Goal: Information Seeking & Learning: Find specific fact

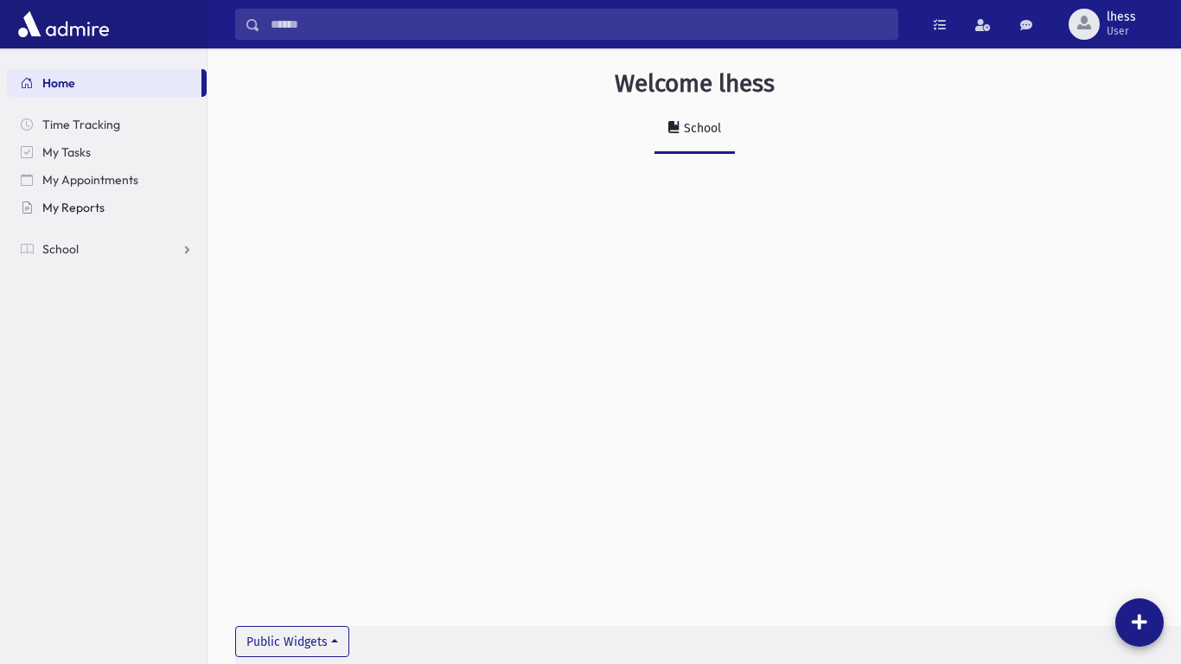
click at [87, 208] on span "My Reports" at bounding box center [73, 208] width 62 height 16
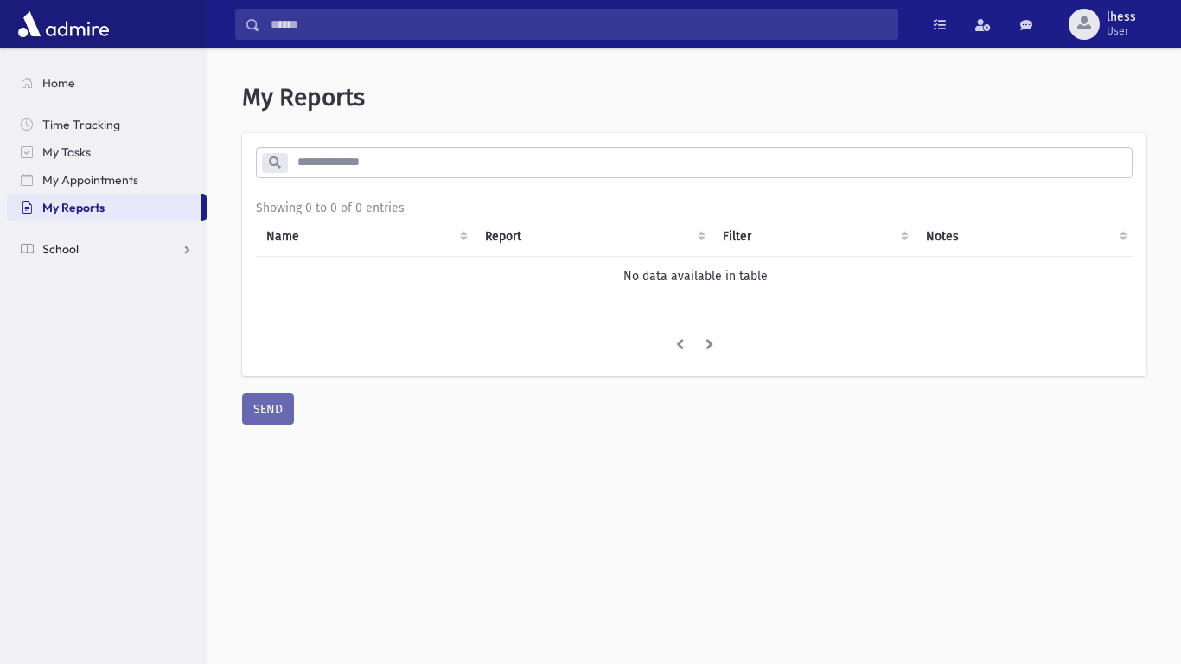
click at [80, 246] on link "School" at bounding box center [107, 249] width 200 height 28
click at [84, 274] on span "Students" at bounding box center [76, 277] width 48 height 16
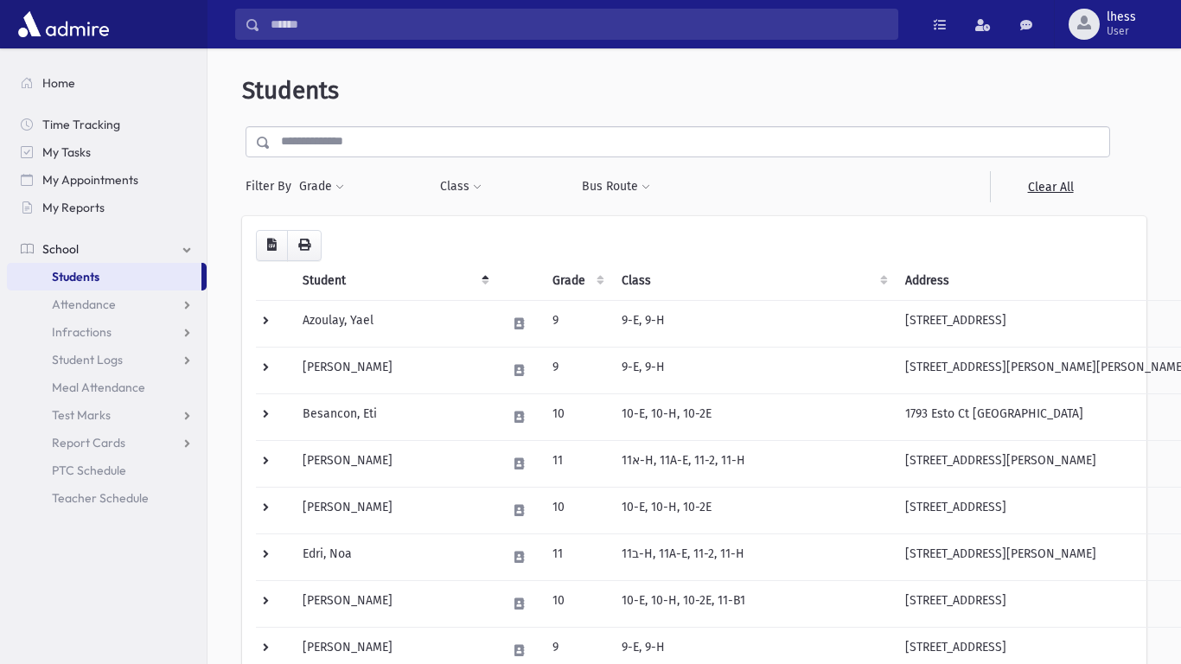
click at [307, 140] on input "text" at bounding box center [690, 141] width 839 height 31
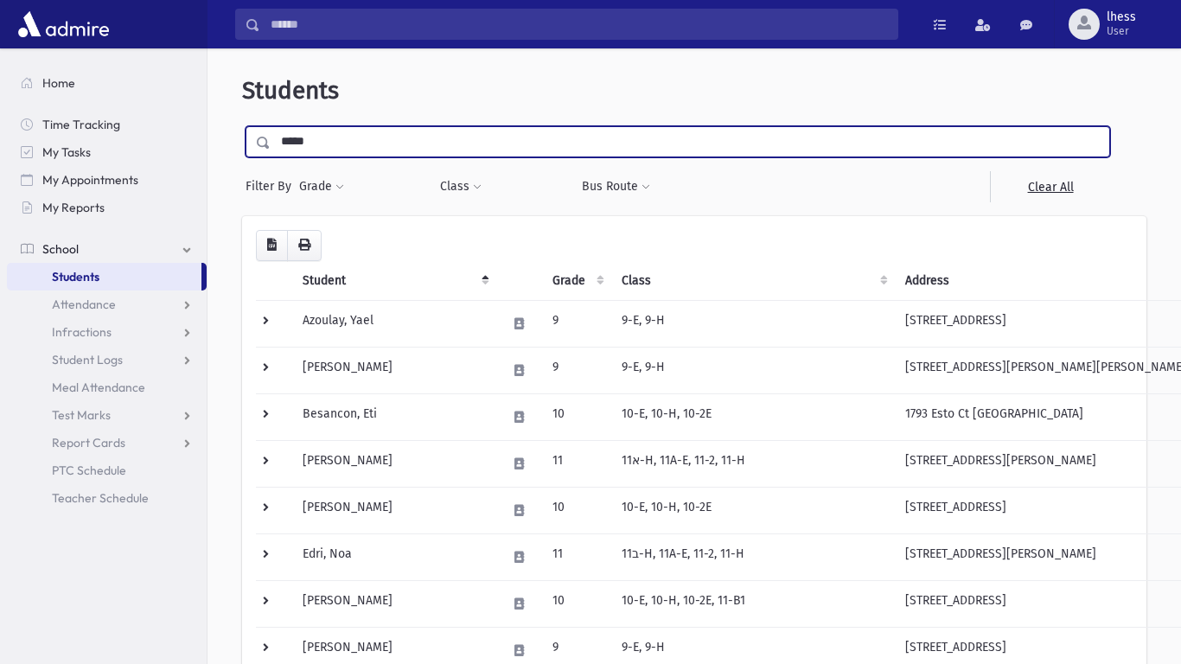
type input "*****"
click at [242, 126] on input "submit" at bounding box center [266, 137] width 48 height 23
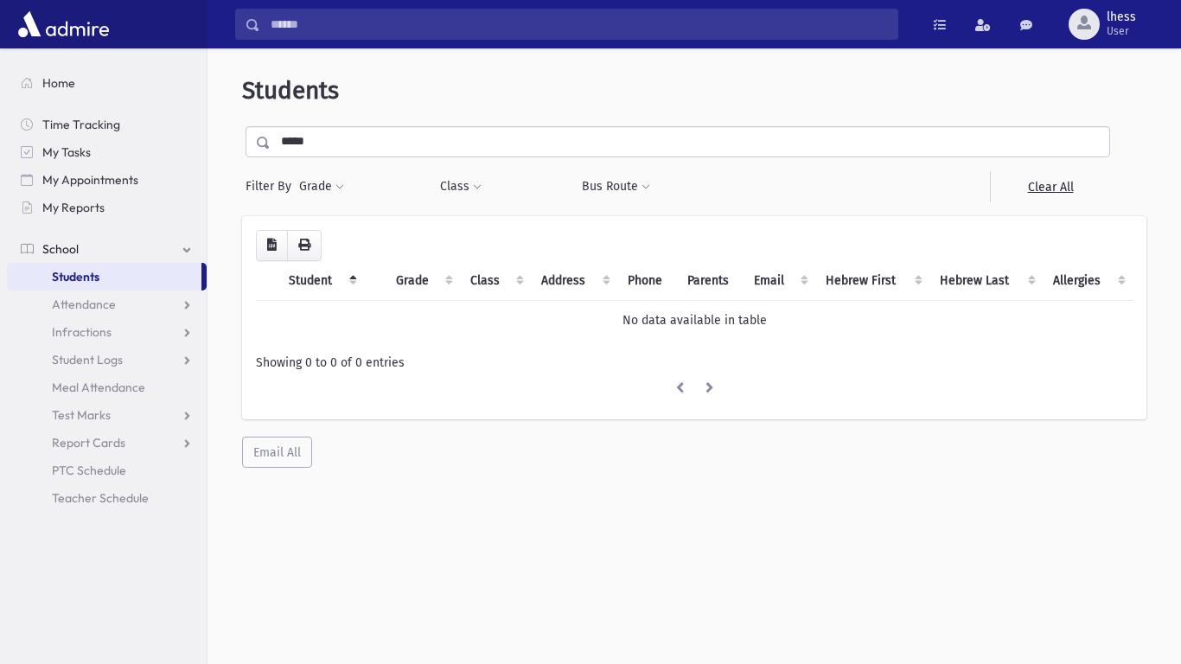
click at [315, 141] on input "*****" at bounding box center [690, 141] width 839 height 31
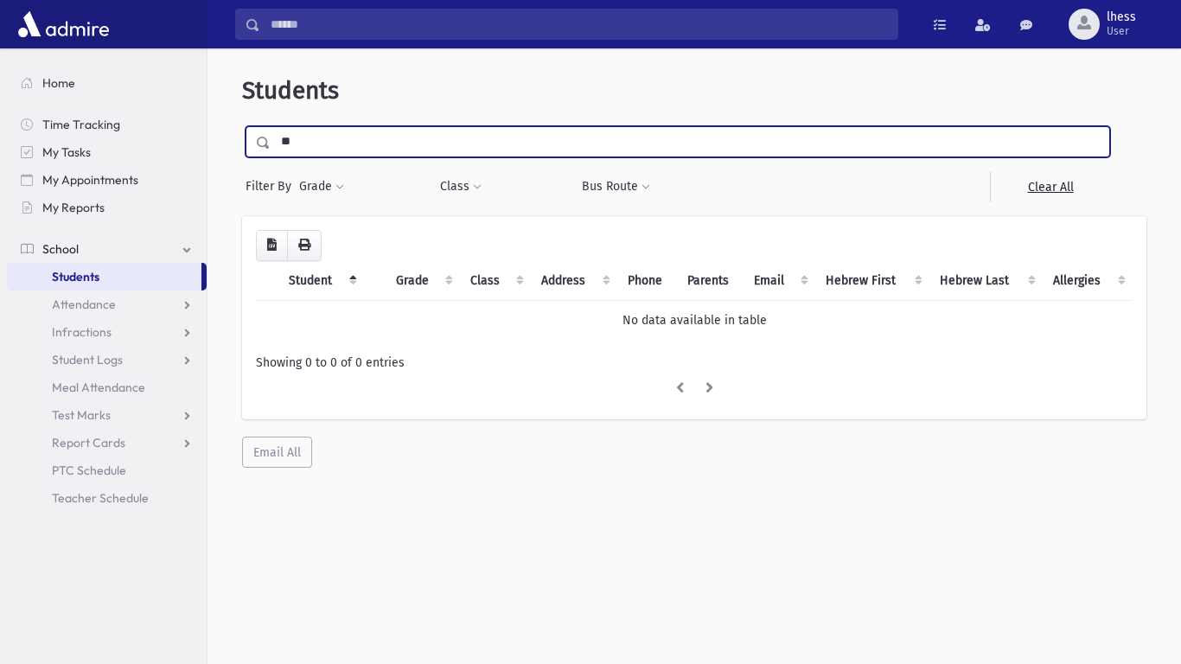
type input "*"
type input "*****"
click at [242, 126] on input "submit" at bounding box center [266, 137] width 48 height 23
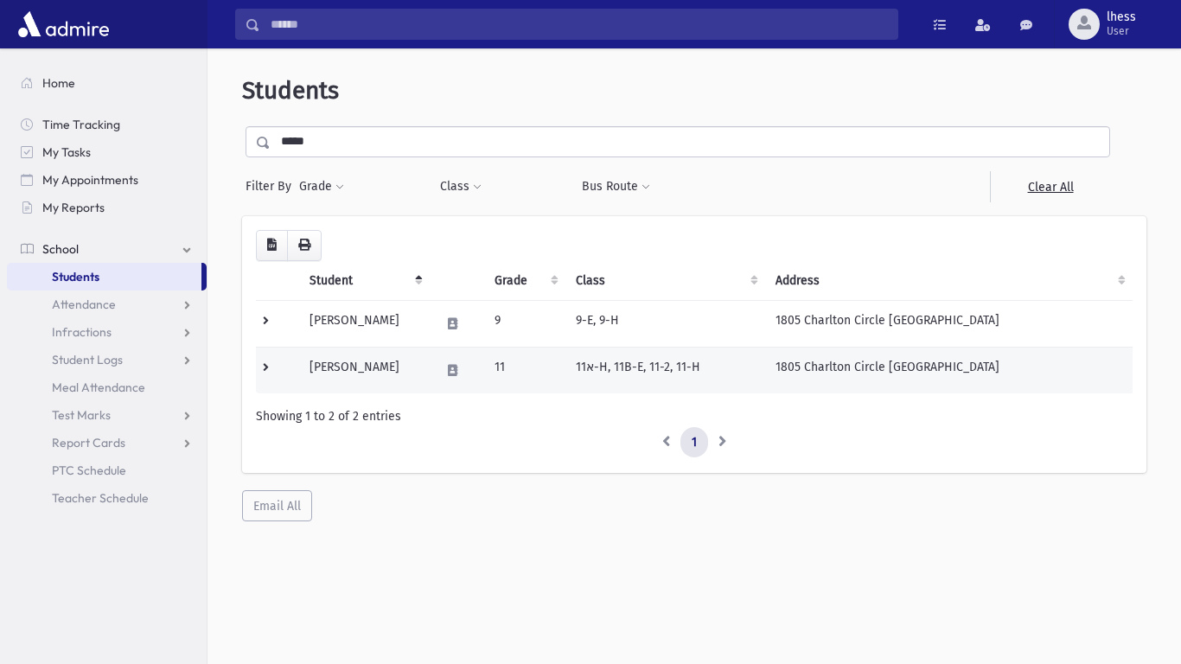
click at [310, 370] on td "[PERSON_NAME]" at bounding box center [364, 370] width 131 height 47
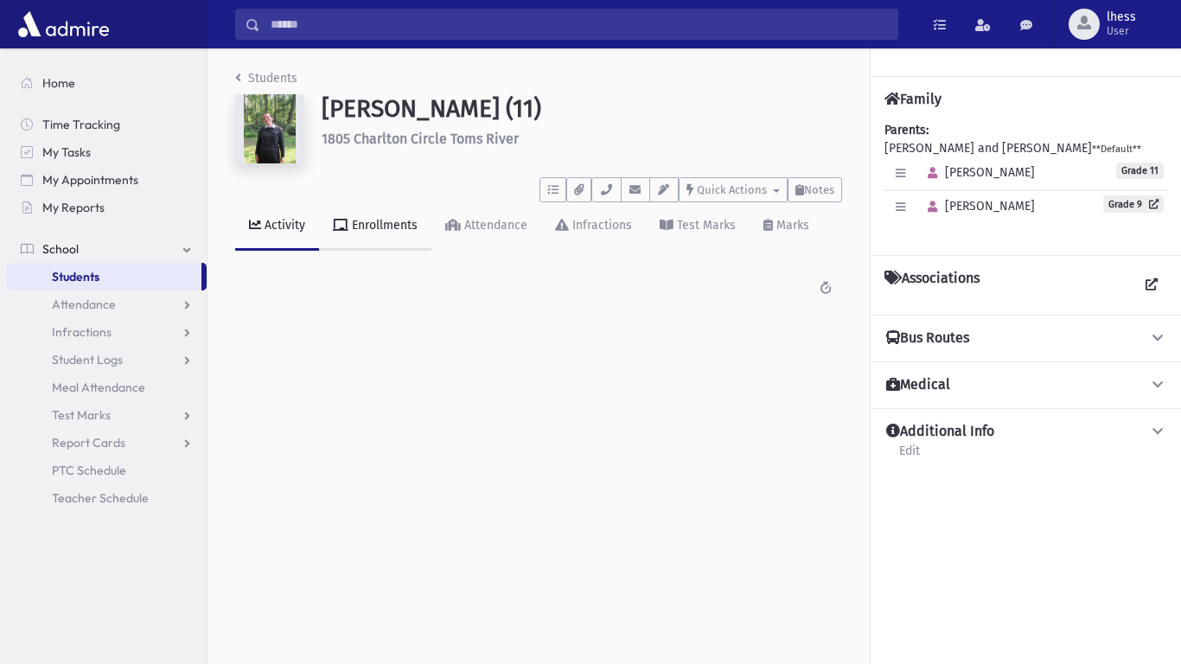
click at [419, 221] on link "Enrollments" at bounding box center [375, 226] width 112 height 48
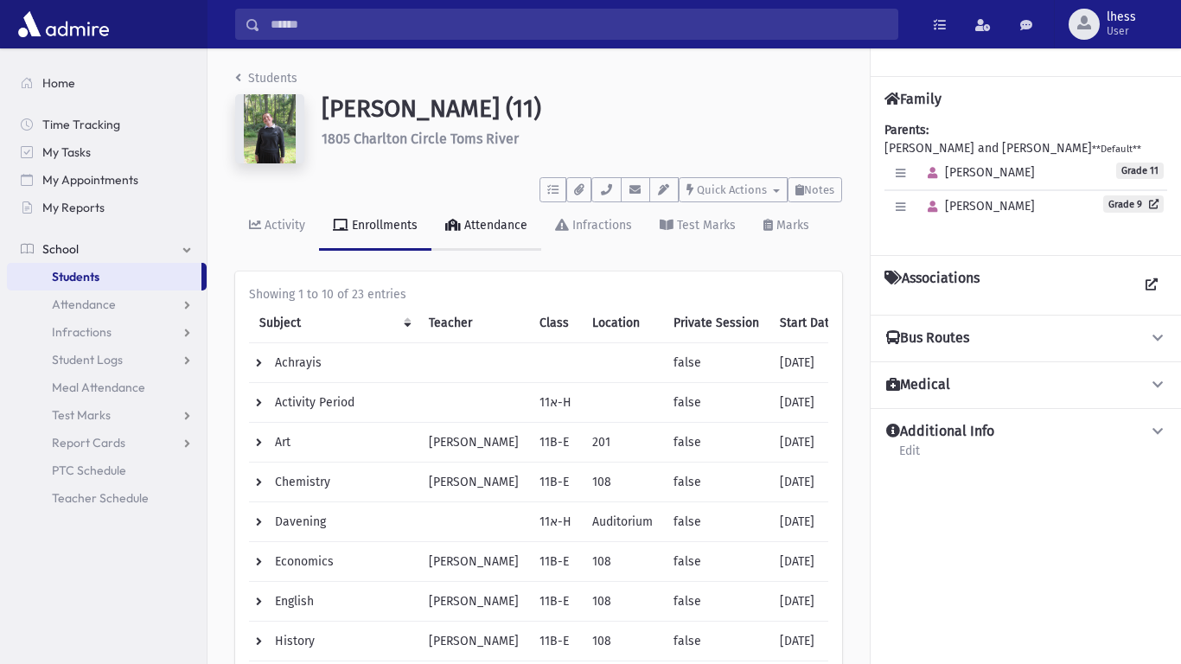
click at [503, 234] on link "Attendance" at bounding box center [487, 226] width 110 height 48
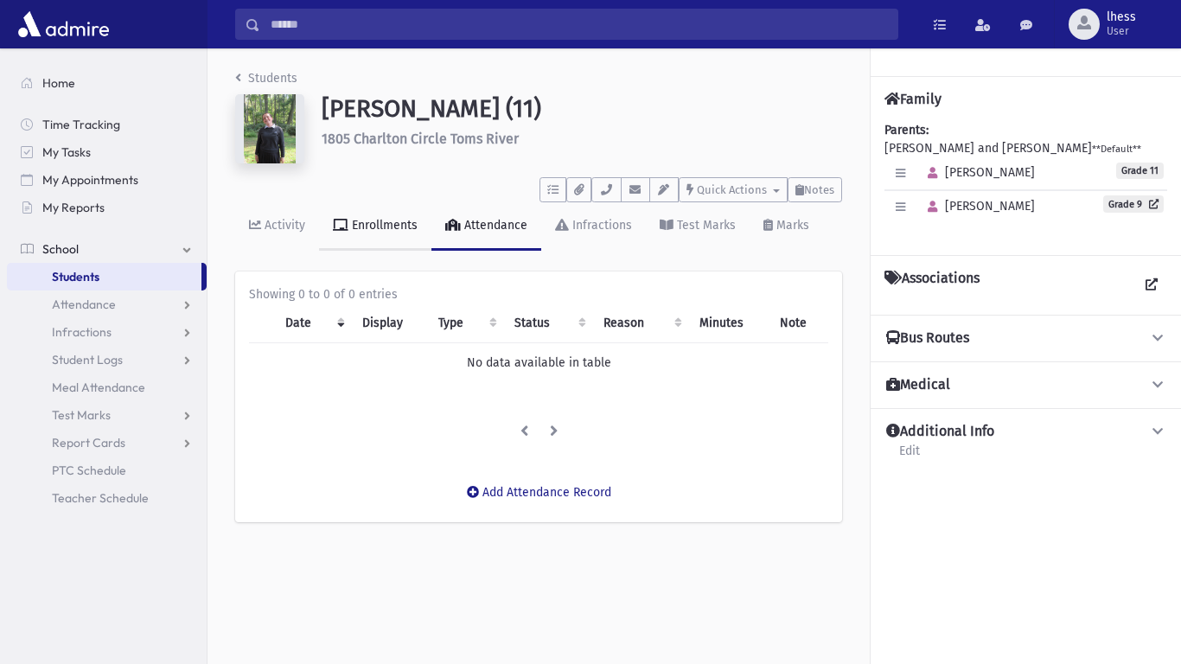
click at [360, 235] on link "Enrollments" at bounding box center [375, 226] width 112 height 48
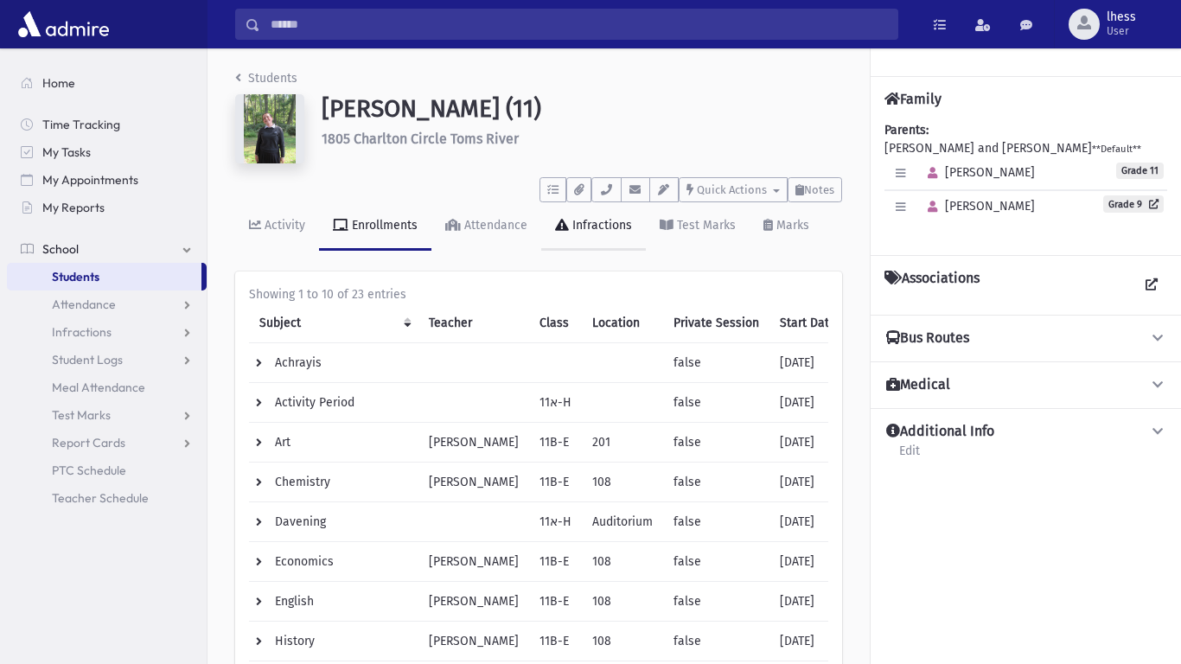
click at [564, 229] on icon at bounding box center [562, 225] width 14 height 12
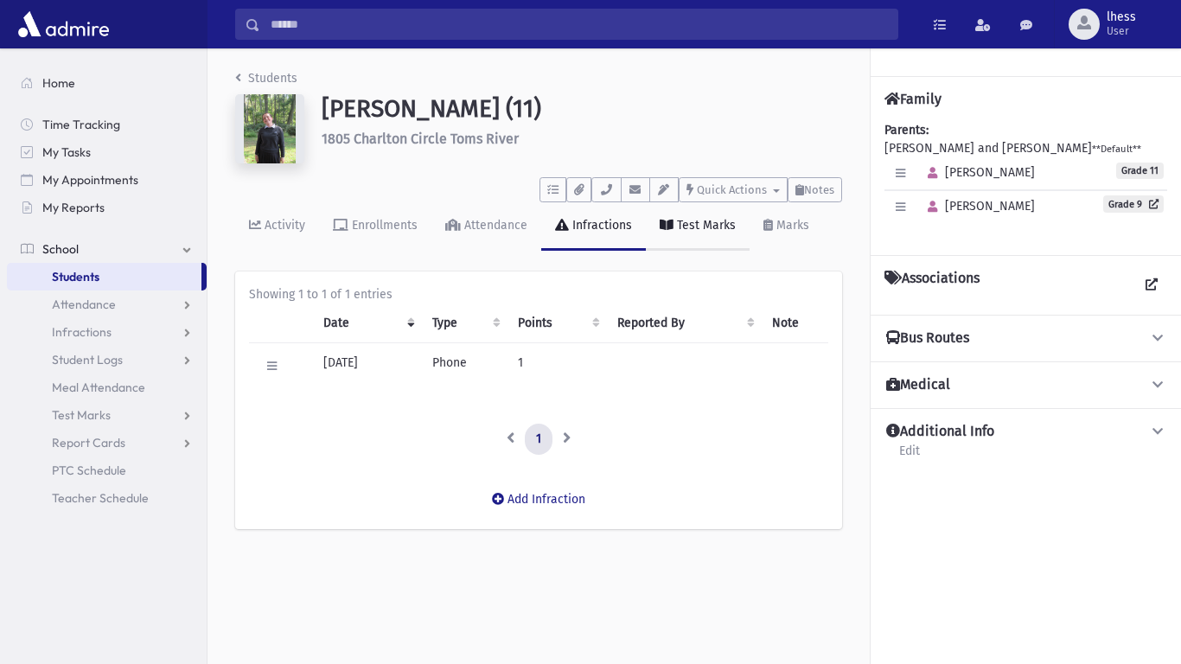
click at [729, 240] on link "Test Marks" at bounding box center [698, 226] width 104 height 48
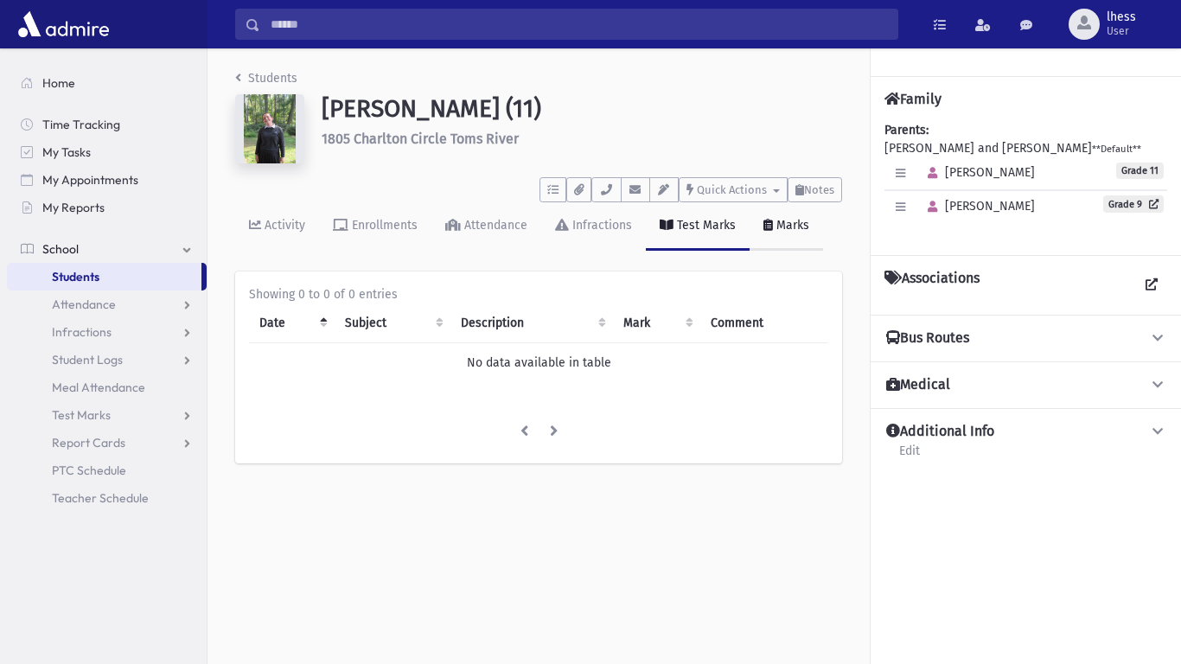
click at [803, 235] on link "Marks" at bounding box center [787, 226] width 74 height 48
click at [935, 440] on h4 "Additional Info" at bounding box center [940, 432] width 108 height 18
click at [1143, 432] on button "Additional Info" at bounding box center [1026, 432] width 283 height 18
click at [944, 153] on div "Parents: [PERSON_NAME] and [PERSON_NAME] **Default** [PERSON_NAME] Grade 11 [GE…" at bounding box center [1026, 181] width 283 height 120
click at [917, 104] on h4 "Family" at bounding box center [913, 99] width 57 height 16
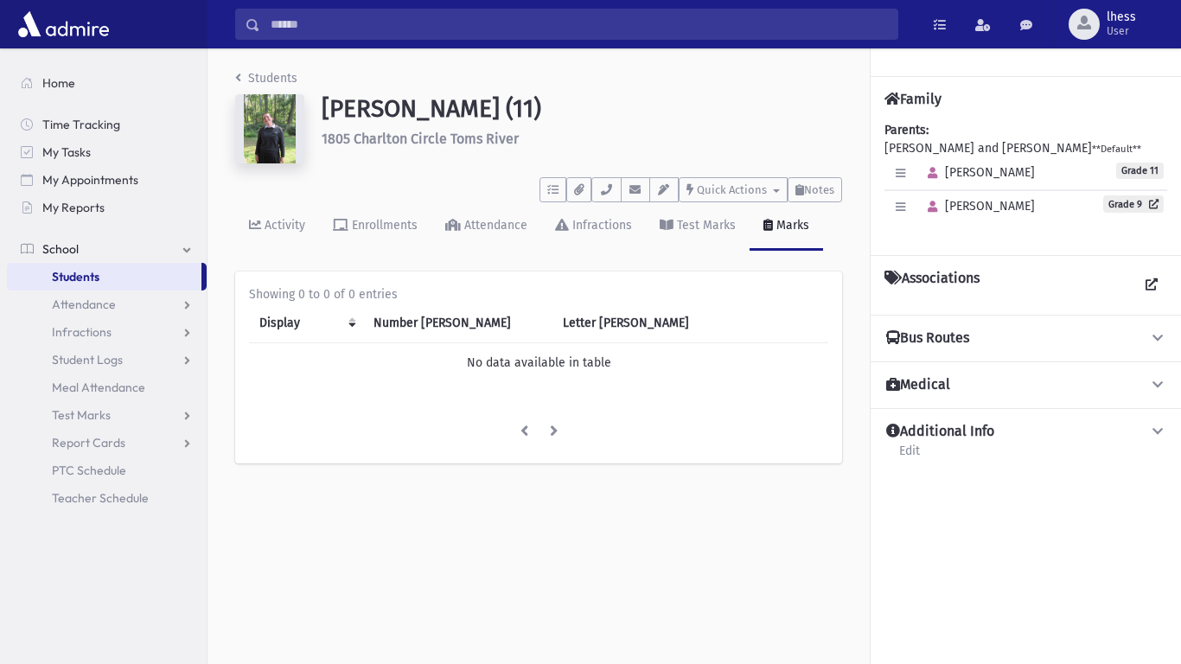
click at [953, 182] on div "[PERSON_NAME]" at bounding box center [977, 173] width 115 height 25
click at [906, 176] on button "button" at bounding box center [900, 173] width 25 height 25
click at [892, 176] on button "button" at bounding box center [900, 173] width 25 height 25
click at [339, 133] on h6 "1805 Charlton Circle Toms River" at bounding box center [582, 139] width 521 height 16
click at [525, 129] on div "[PERSON_NAME] (11) 1805 Charlton Circle Toms River" at bounding box center [582, 132] width 538 height 76
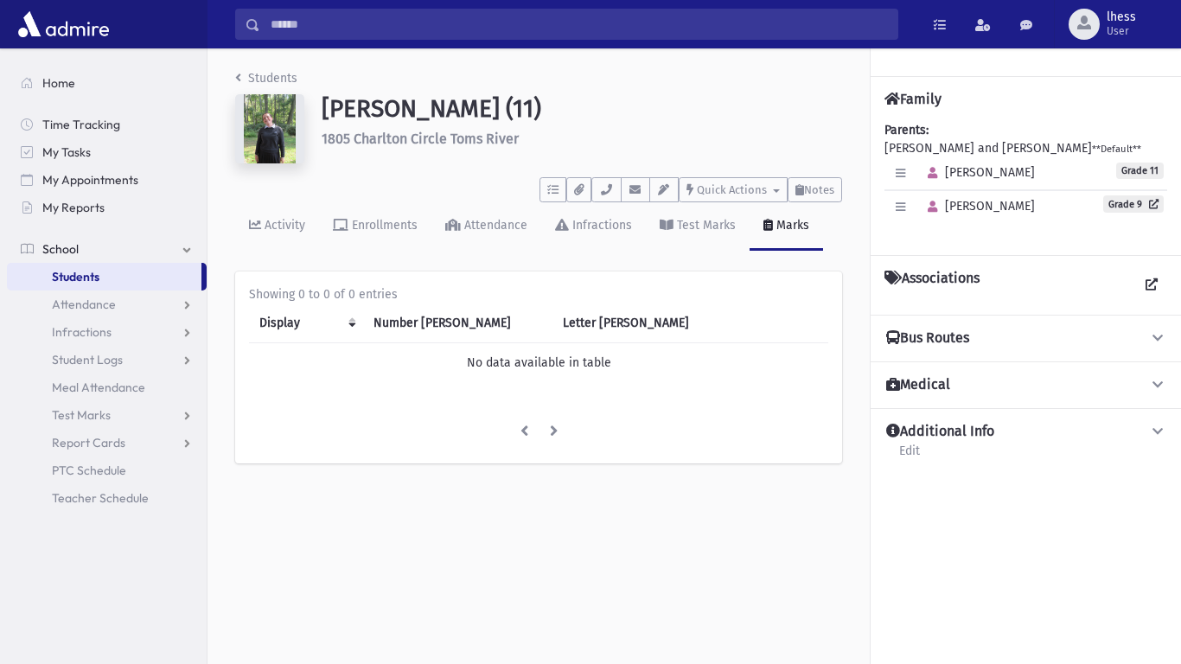
click at [559, 431] on li at bounding box center [554, 432] width 29 height 31
click at [516, 427] on li at bounding box center [524, 432] width 30 height 31
click at [547, 426] on li at bounding box center [554, 432] width 29 height 31
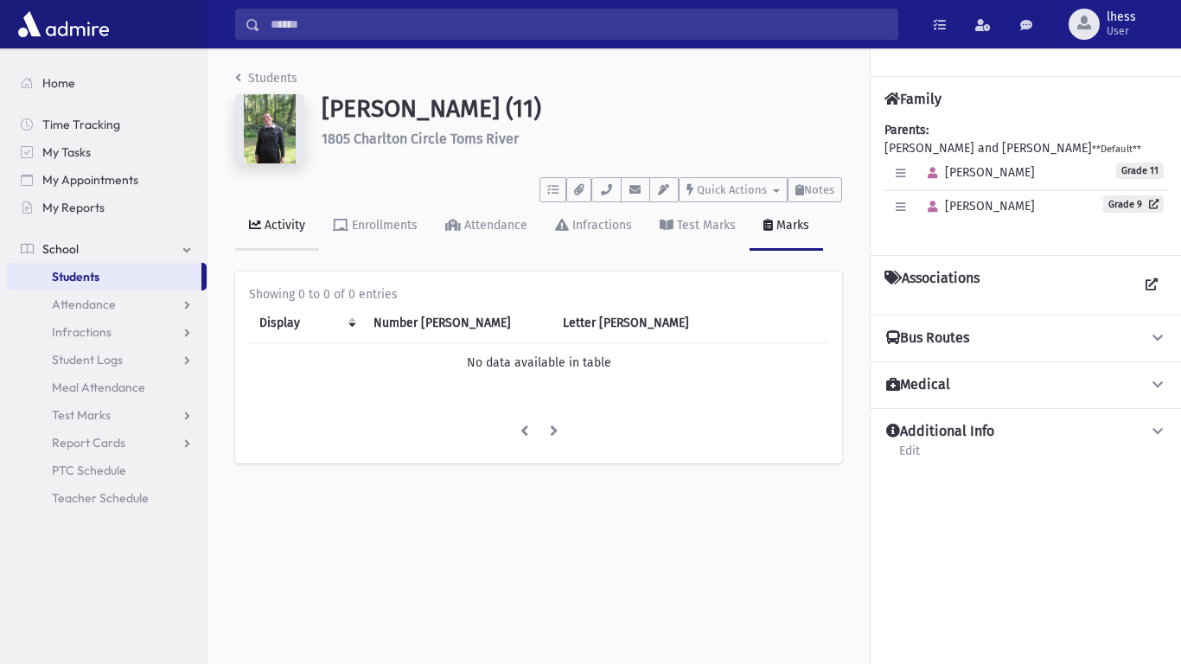
click at [262, 223] on div "Activity" at bounding box center [283, 225] width 44 height 15
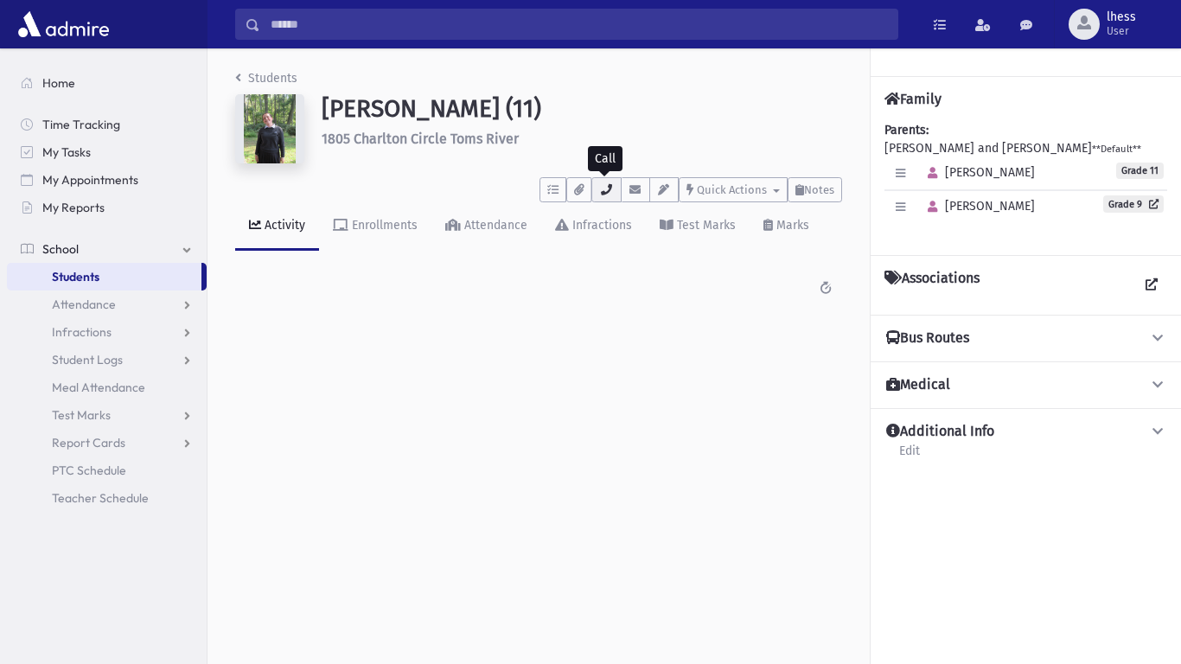
click at [599, 193] on icon "button" at bounding box center [606, 189] width 14 height 11
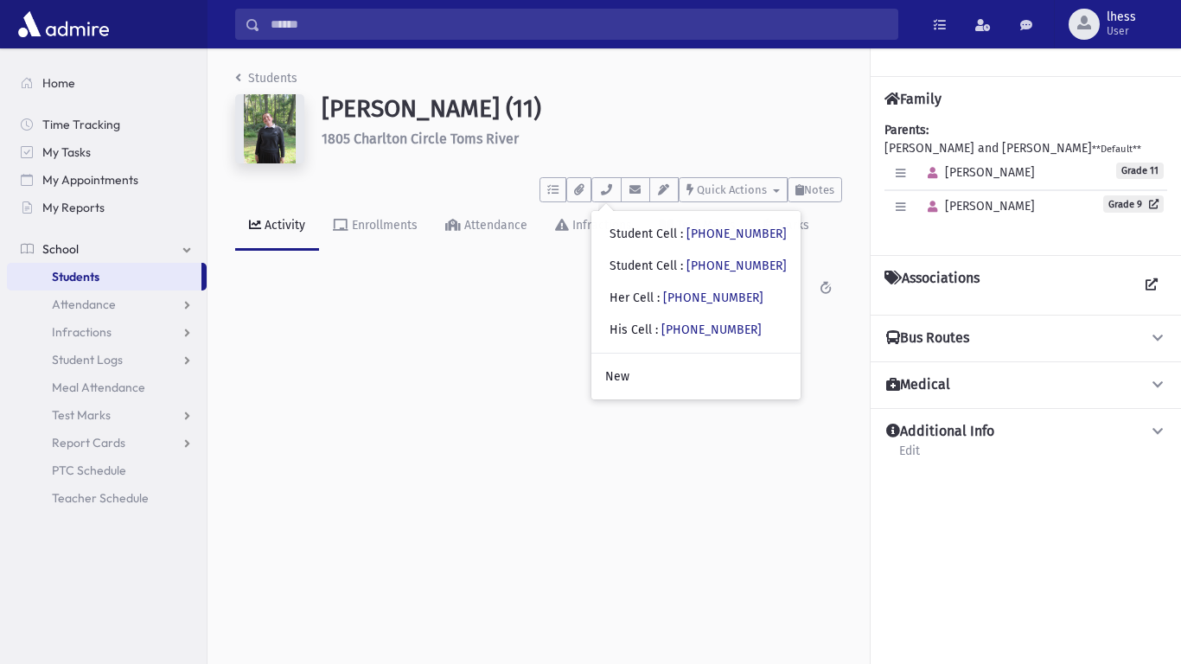
click at [386, 431] on div "Students [PERSON_NAME] (11) 1805 Charlton Circle Toms River ***** To Do's No op…" at bounding box center [695, 356] width 974 height 616
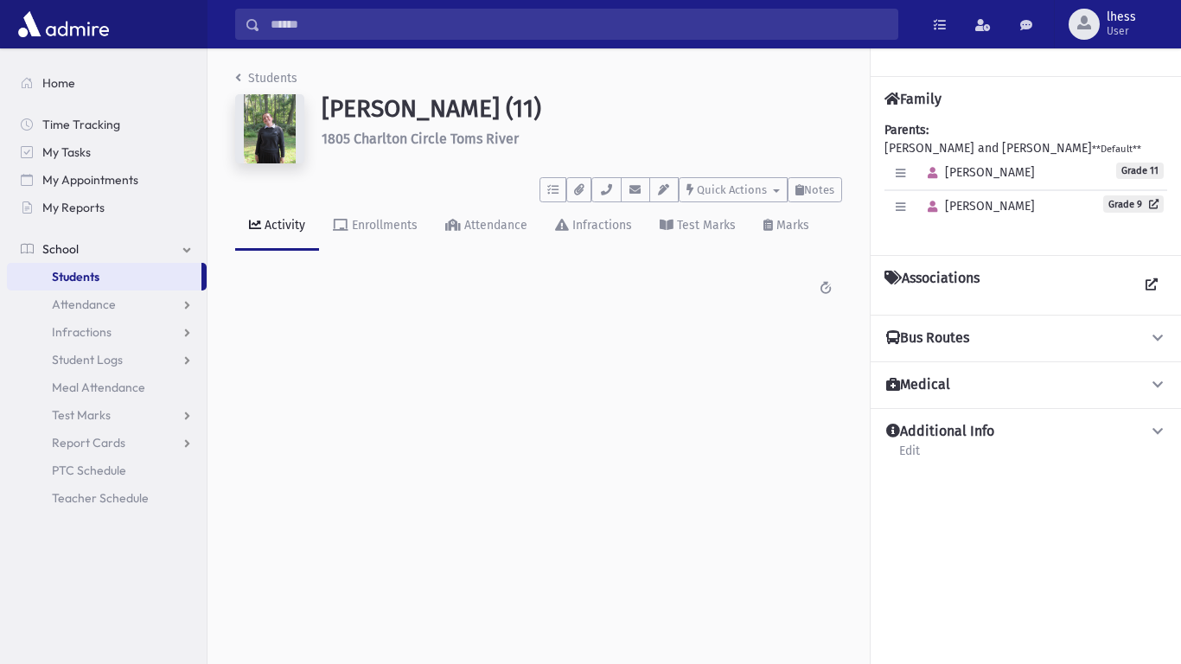
click at [272, 119] on img at bounding box center [269, 128] width 69 height 69
click at [235, 81] on icon "breadcrumb" at bounding box center [238, 78] width 6 height 12
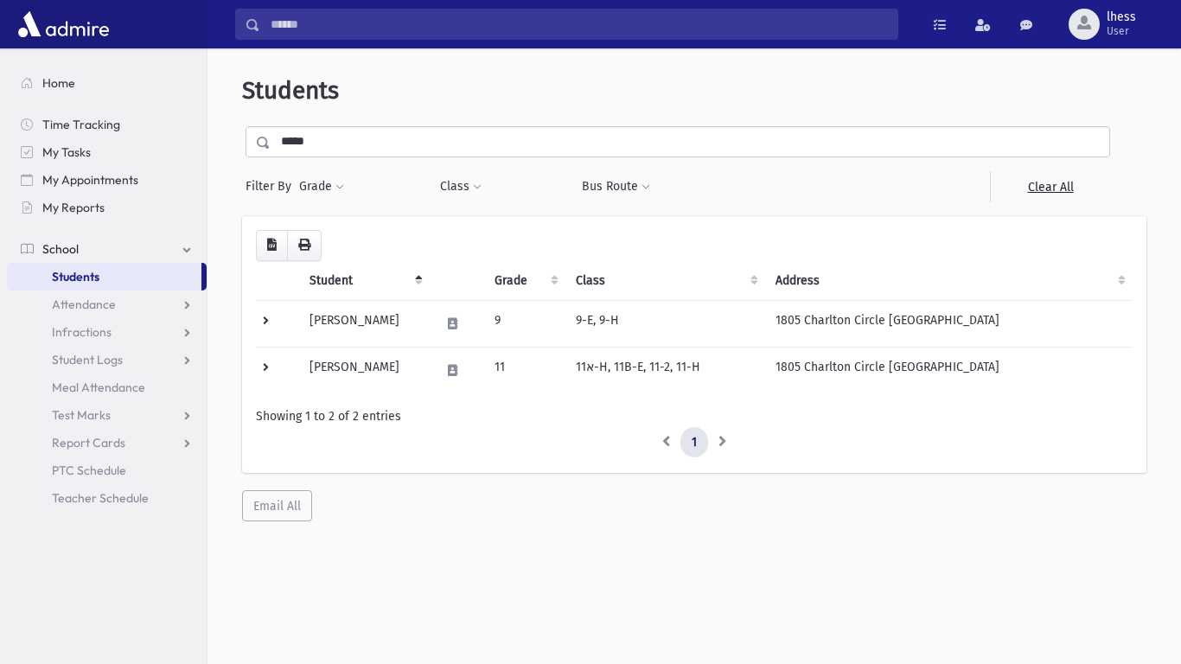
click at [350, 141] on input "*****" at bounding box center [690, 141] width 839 height 31
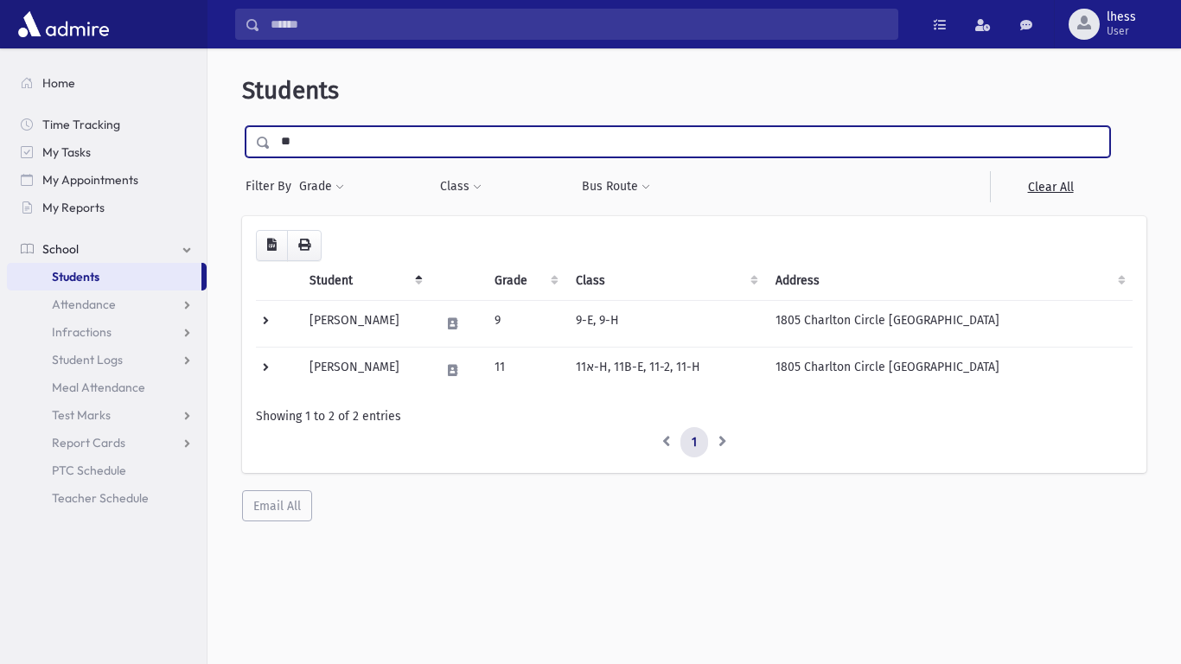
type input "*"
type input "******"
click at [242, 126] on input "submit" at bounding box center [266, 137] width 48 height 23
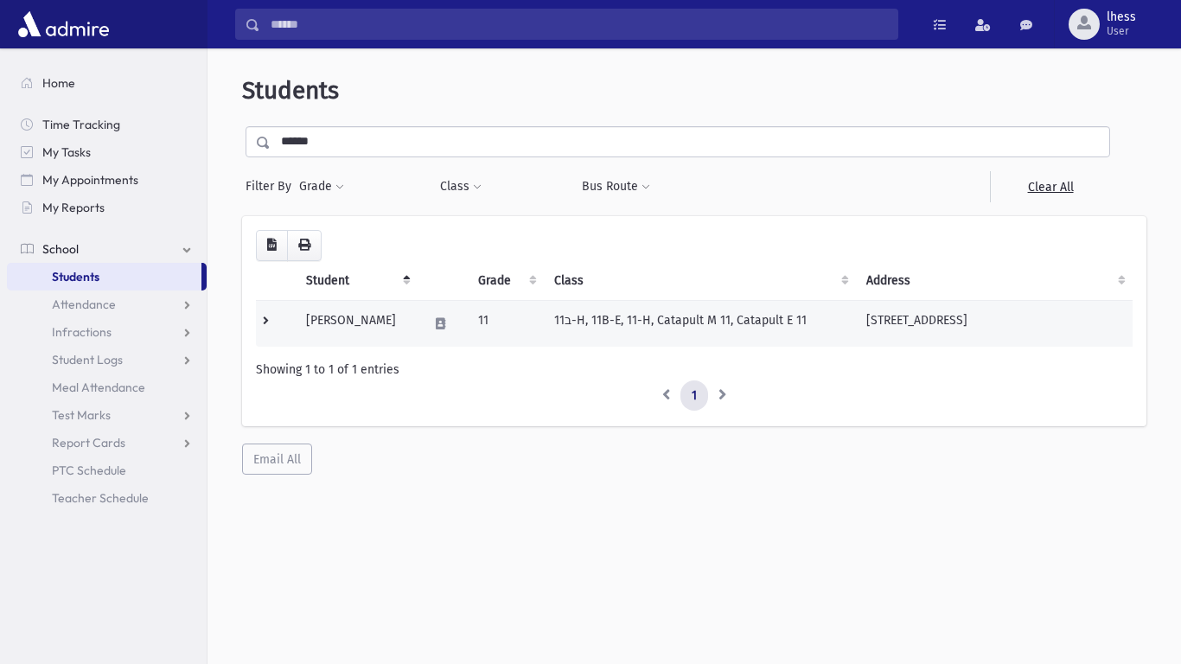
click at [316, 323] on td "Matyas, Shira" at bounding box center [357, 323] width 122 height 47
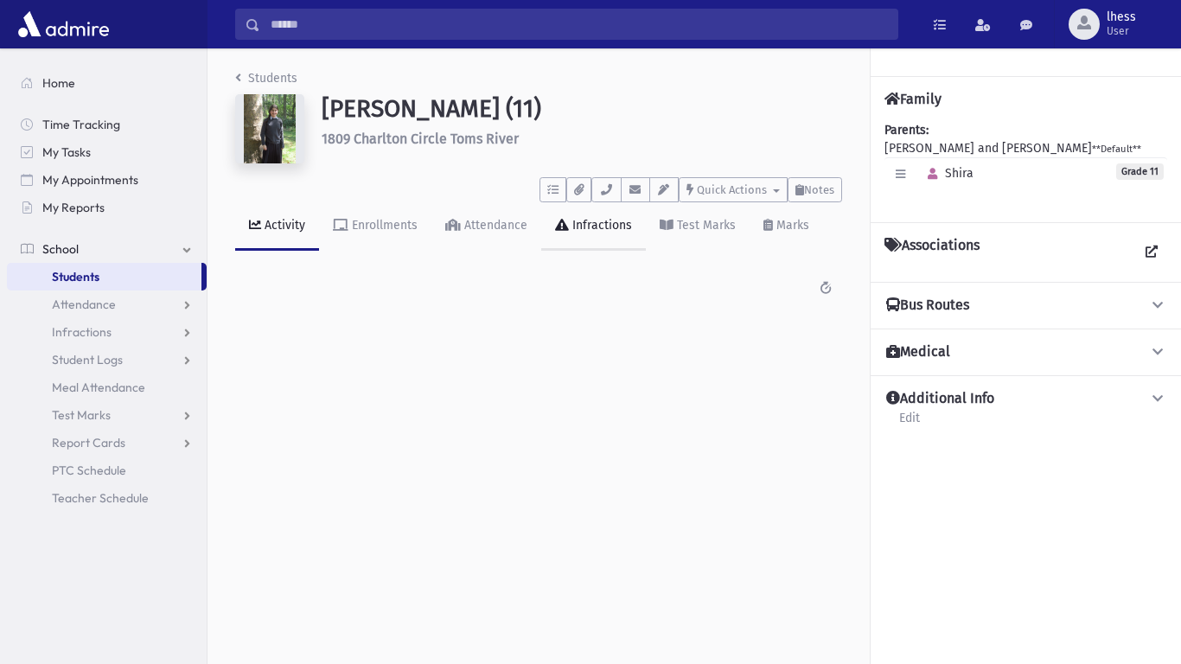
click at [602, 202] on link "Infractions" at bounding box center [593, 226] width 105 height 48
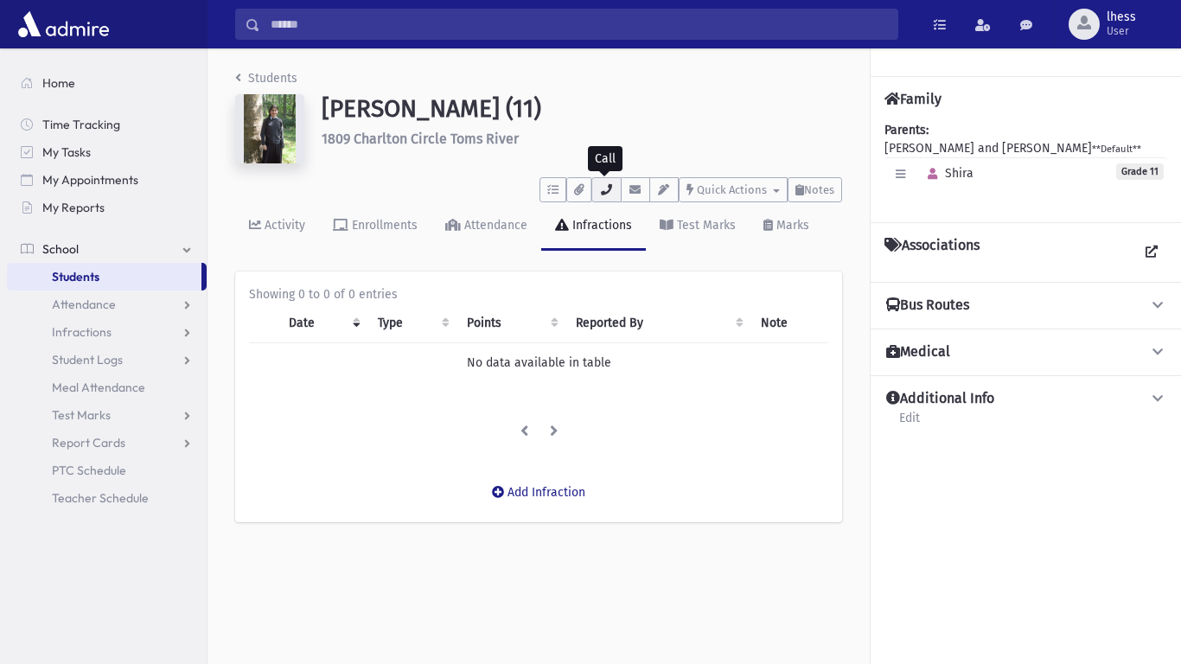
click at [600, 195] on icon "button" at bounding box center [606, 189] width 14 height 11
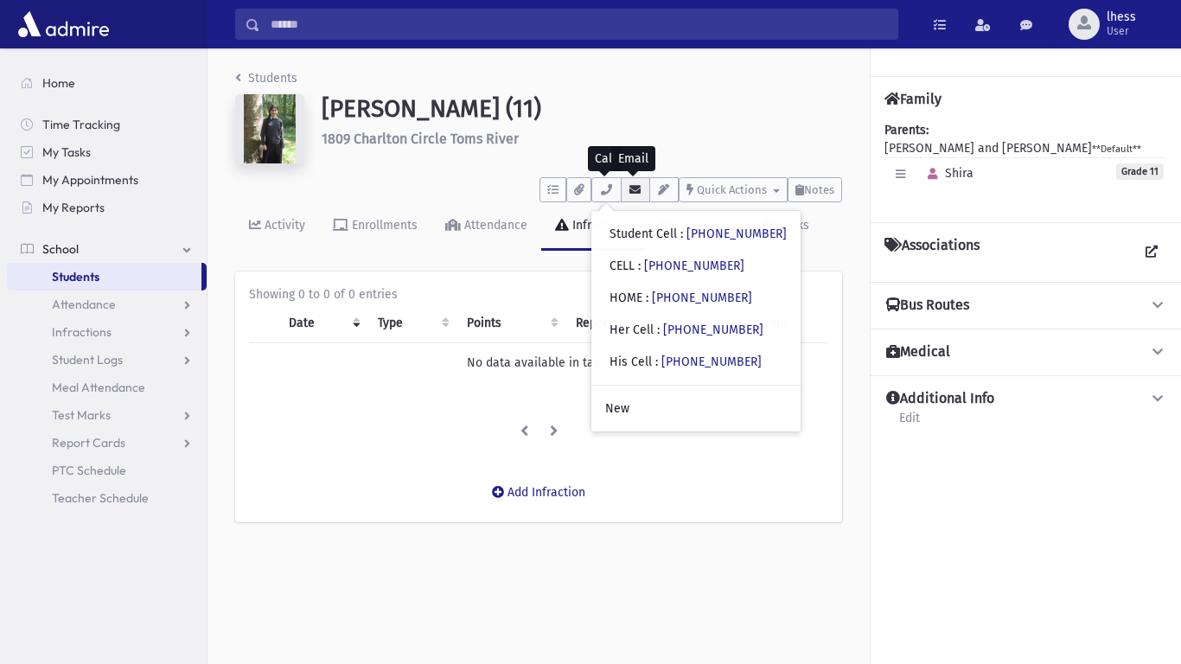
click at [629, 195] on icon "button" at bounding box center [636, 189] width 14 height 11
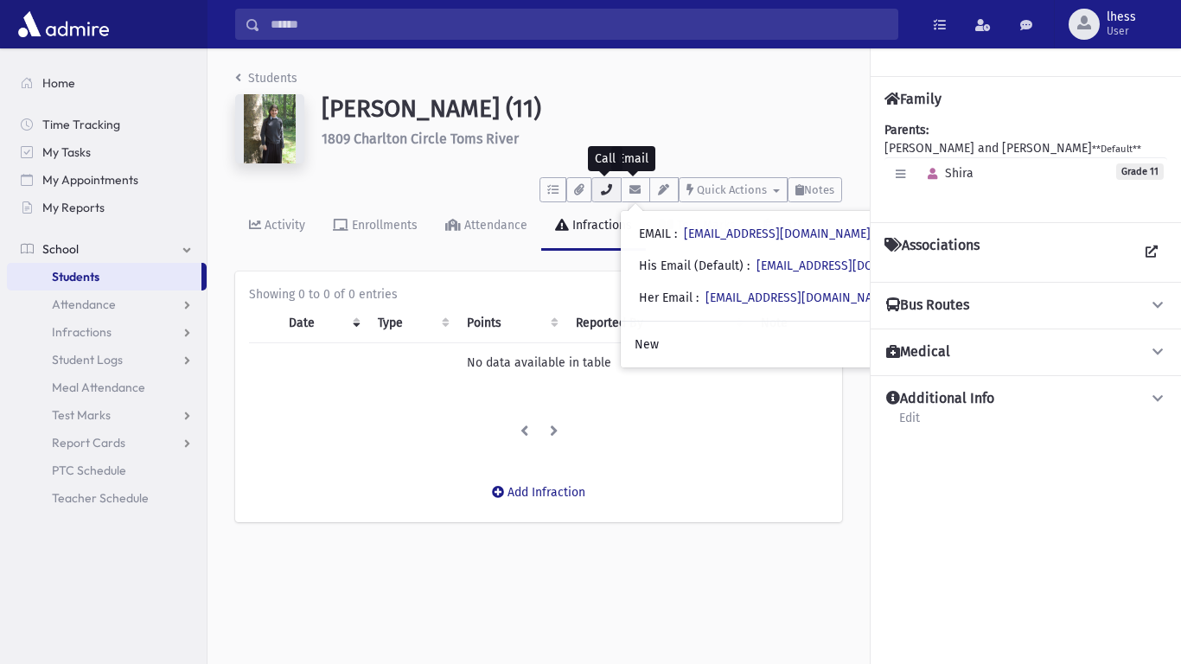
click at [611, 195] on icon "button" at bounding box center [606, 189] width 14 height 11
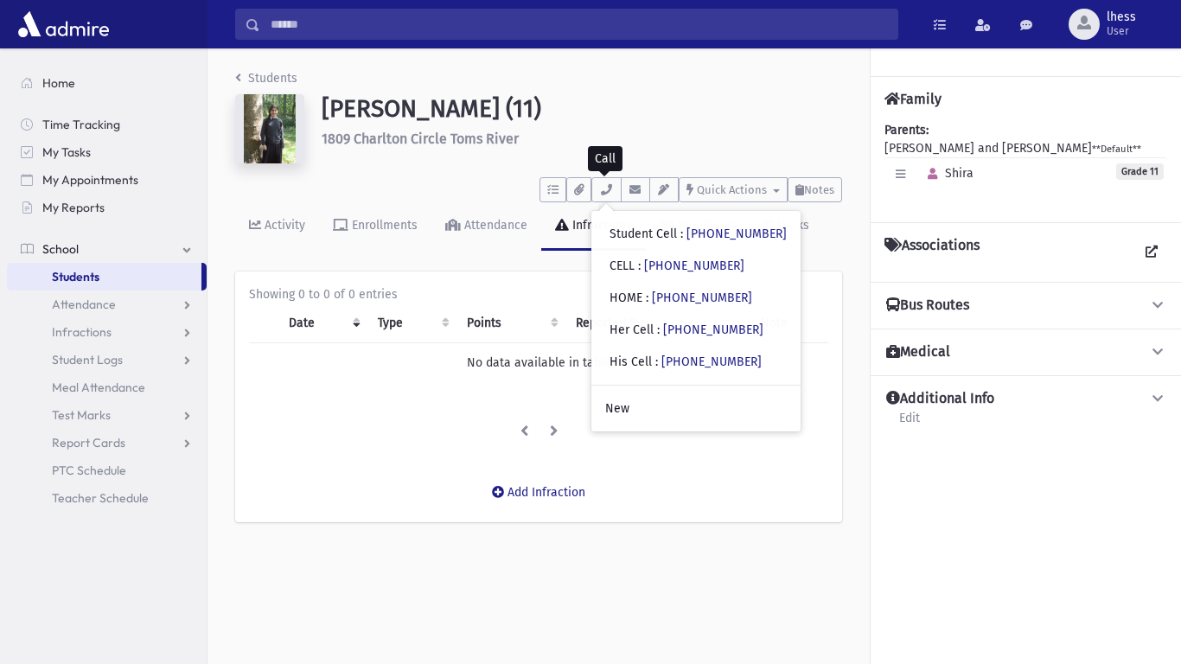
click at [570, 610] on div "Students Matyas, Shira (11) 1809 Charlton Circle Toms River ***** To Do's No op…" at bounding box center [695, 356] width 974 height 616
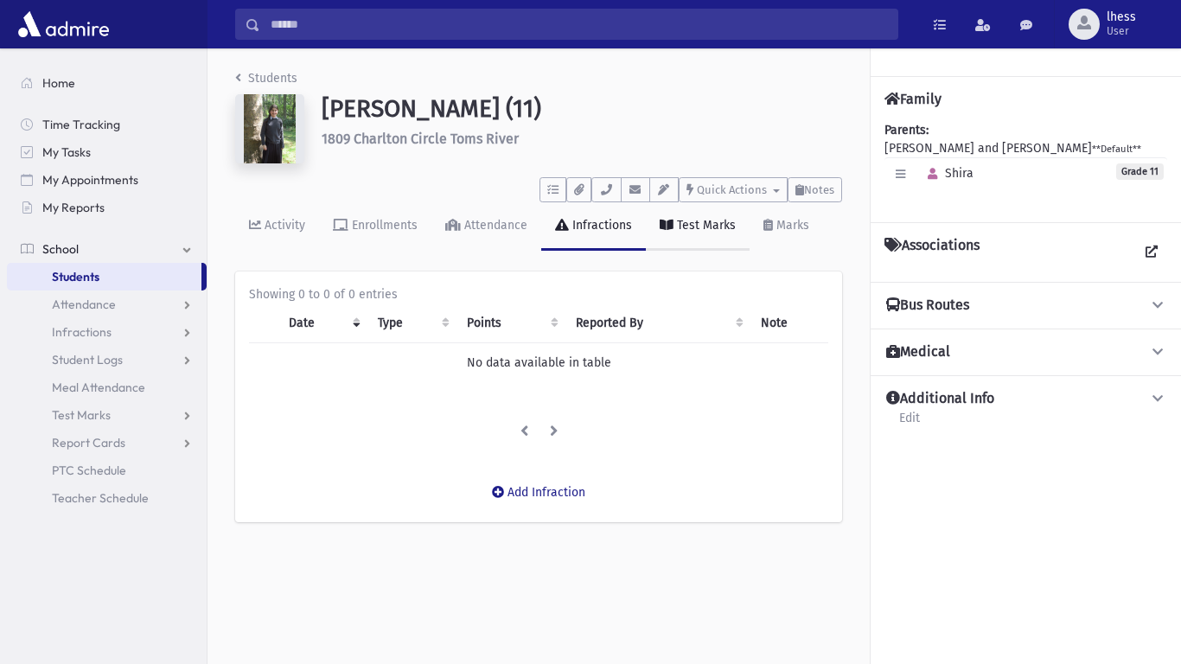
click at [702, 218] on div "Test Marks" at bounding box center [705, 225] width 62 height 15
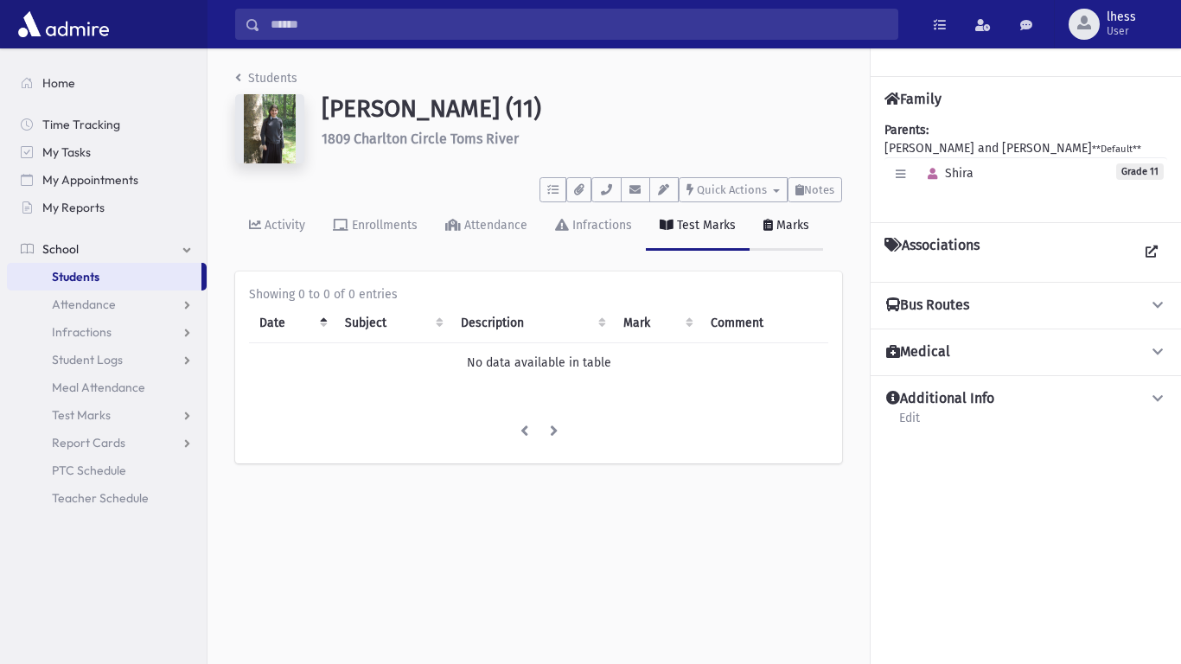
click at [784, 237] on link "Marks" at bounding box center [787, 226] width 74 height 48
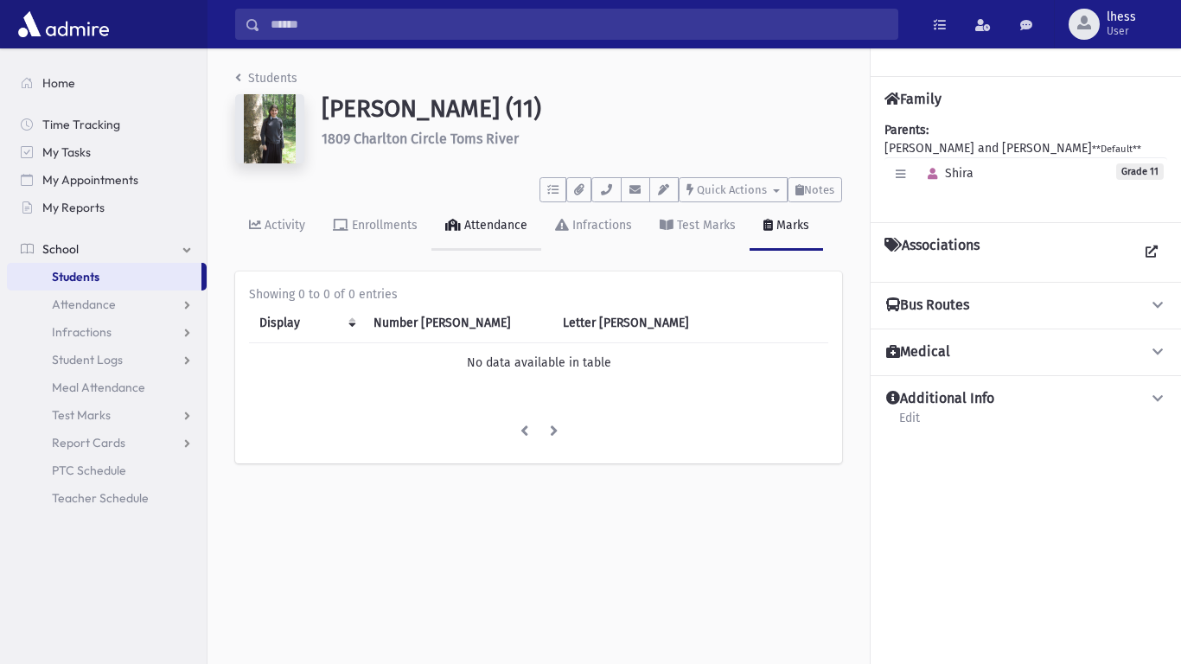
click at [478, 233] on link "Attendance" at bounding box center [487, 226] width 110 height 48
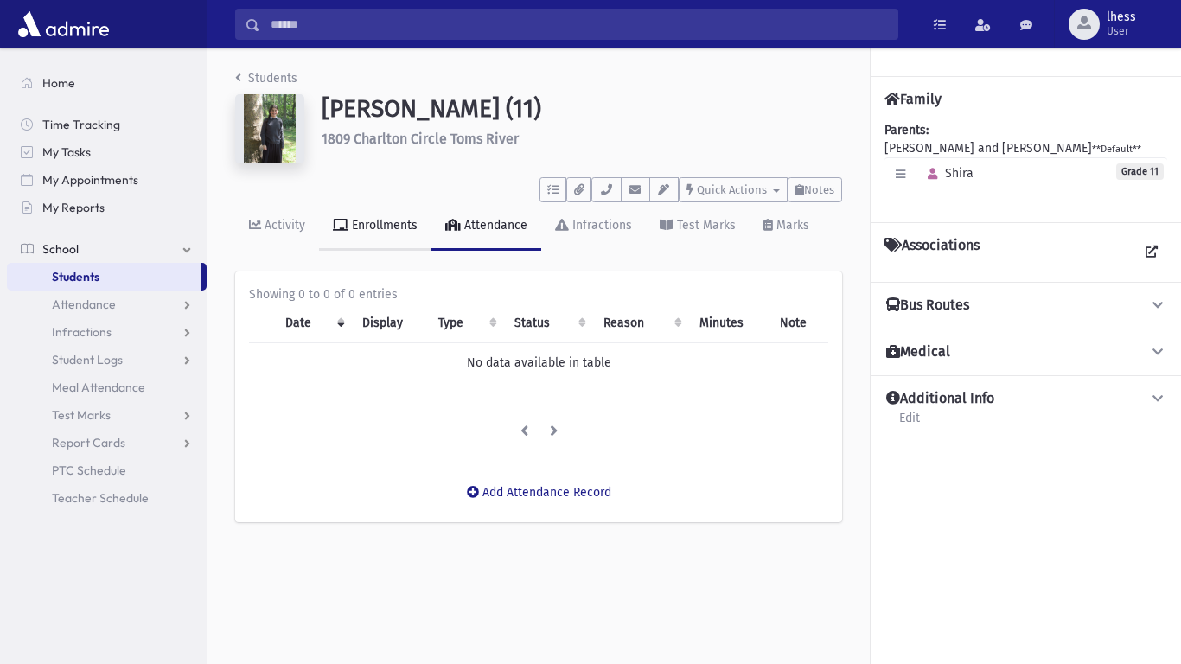
click at [396, 238] on link "Enrollments" at bounding box center [375, 226] width 112 height 48
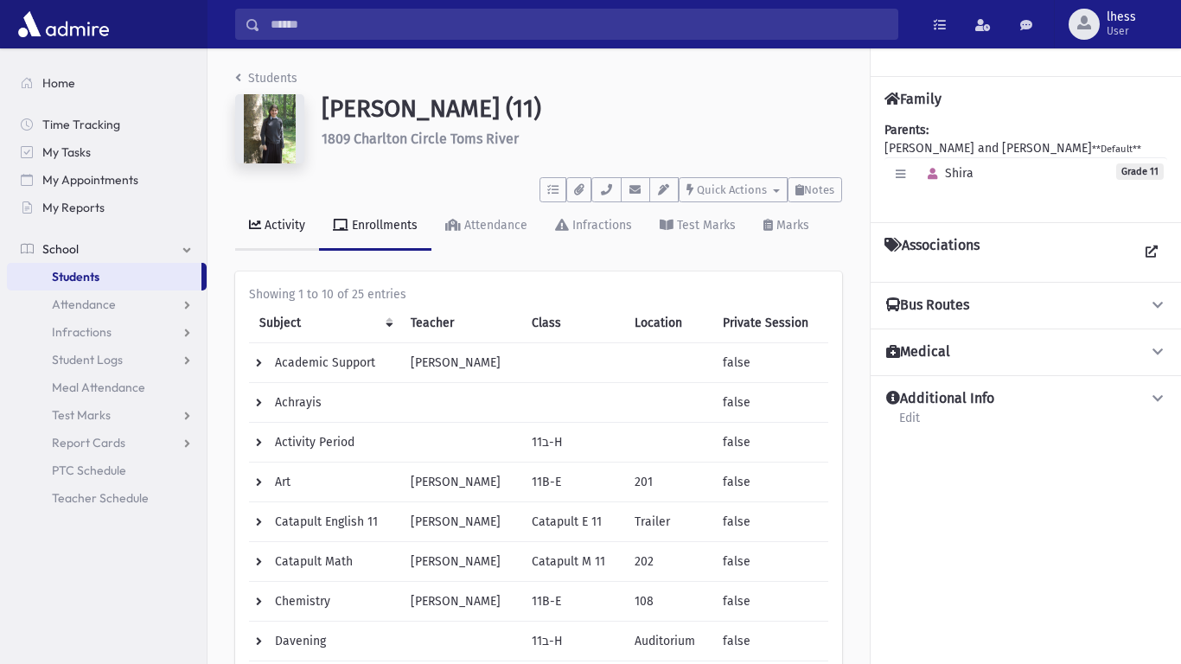
click at [285, 240] on link "Activity" at bounding box center [277, 226] width 84 height 48
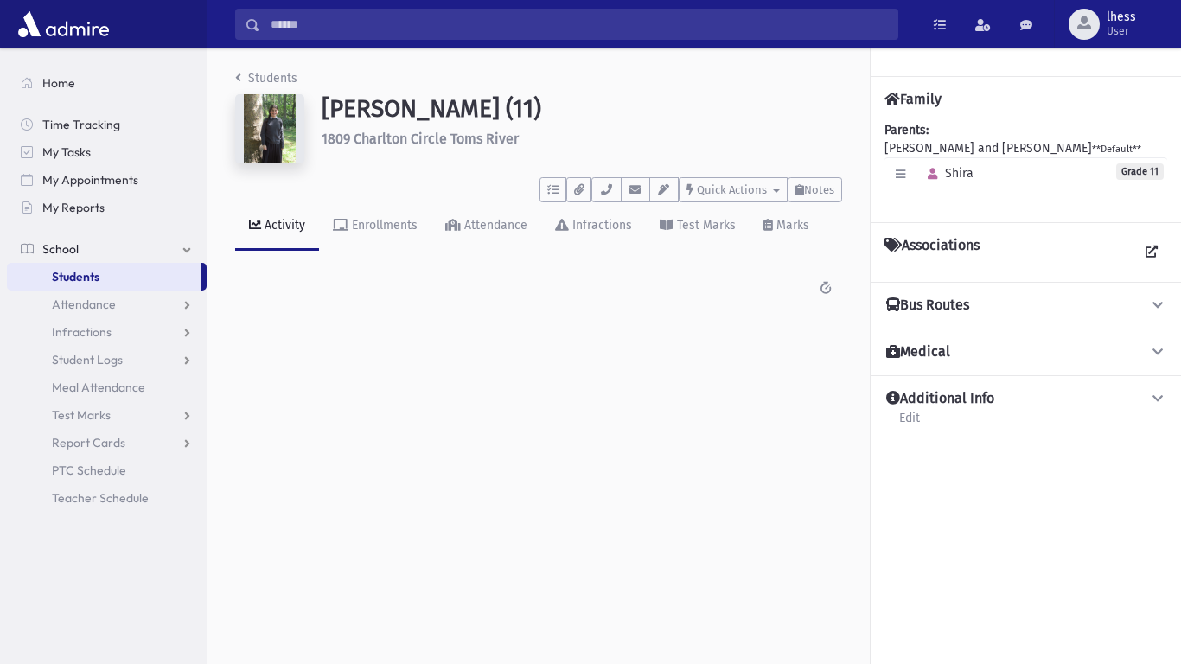
click at [285, 240] on link "Activity" at bounding box center [277, 226] width 84 height 48
click at [1154, 302] on icon at bounding box center [1159, 305] width 16 height 12
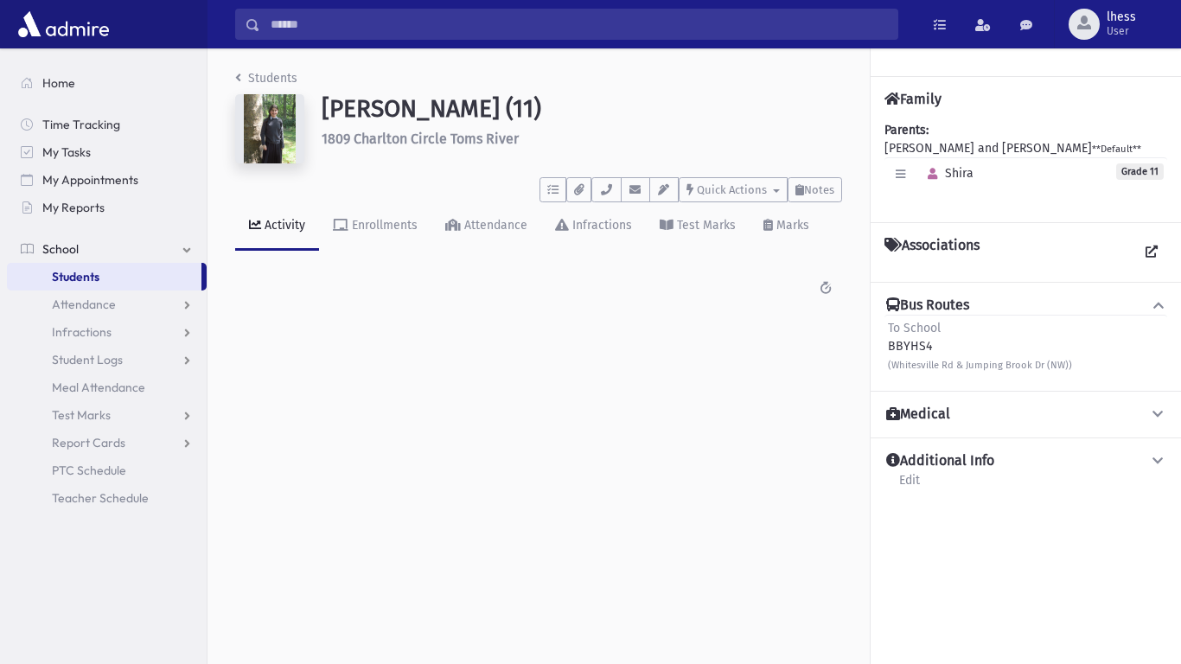
click at [1154, 302] on icon at bounding box center [1159, 305] width 16 height 12
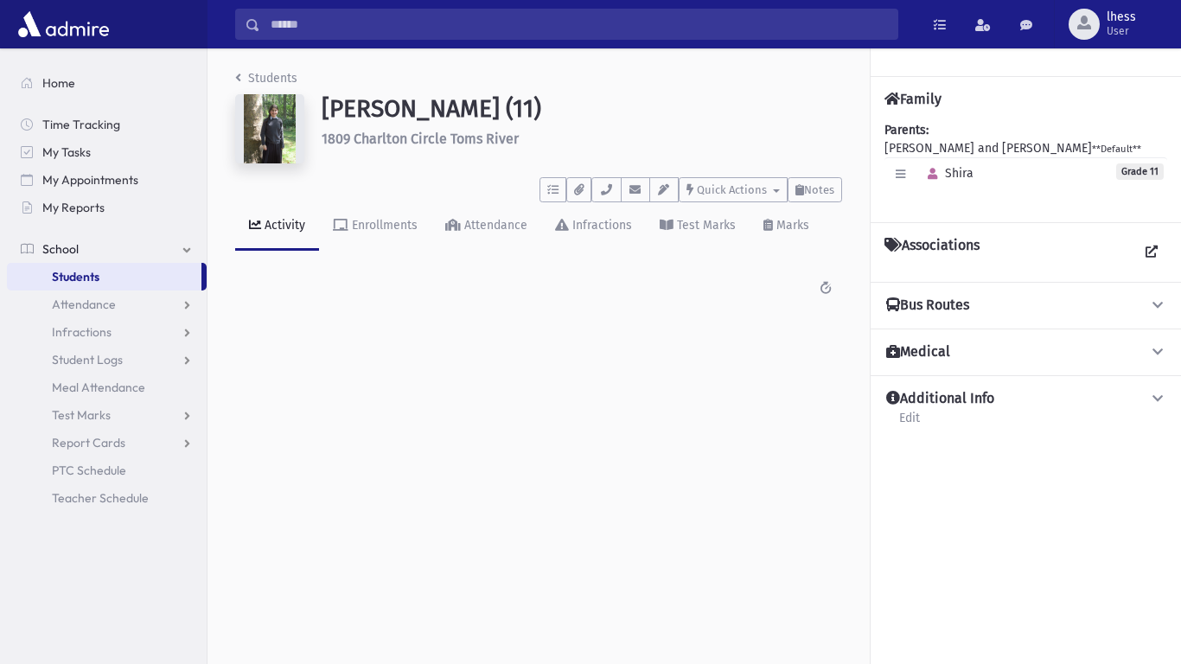
click at [1155, 375] on div "Additional Info Edit" at bounding box center [1026, 414] width 310 height 78
click at [1155, 359] on span at bounding box center [1159, 352] width 16 height 18
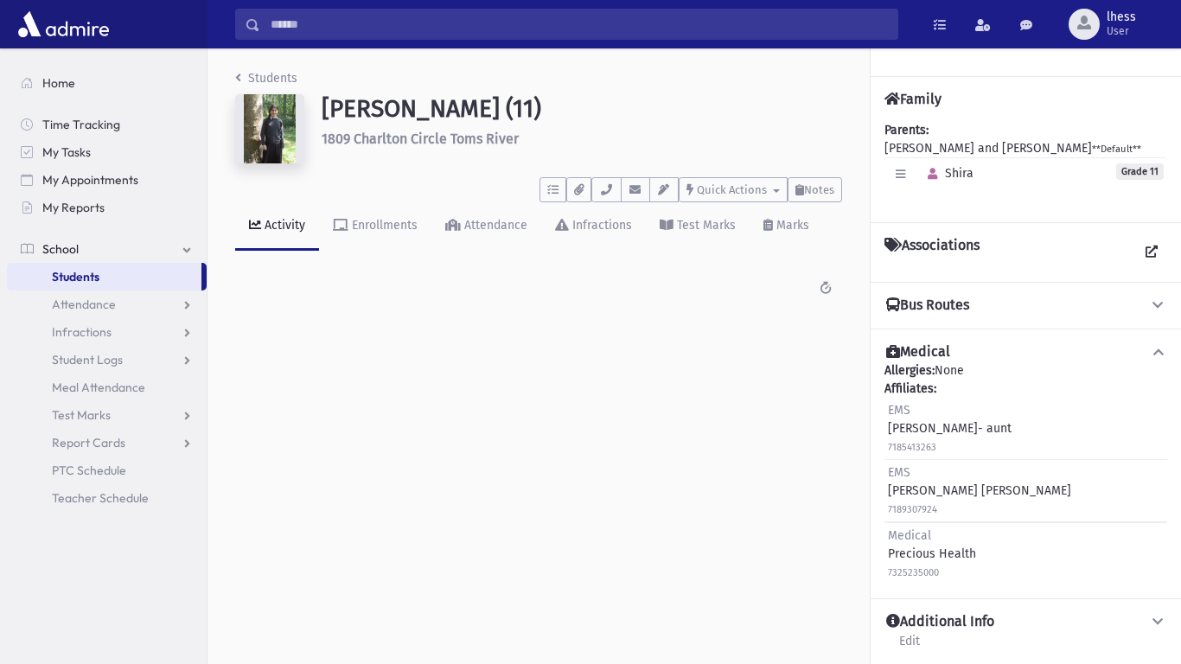
click at [1155, 359] on span at bounding box center [1159, 352] width 16 height 18
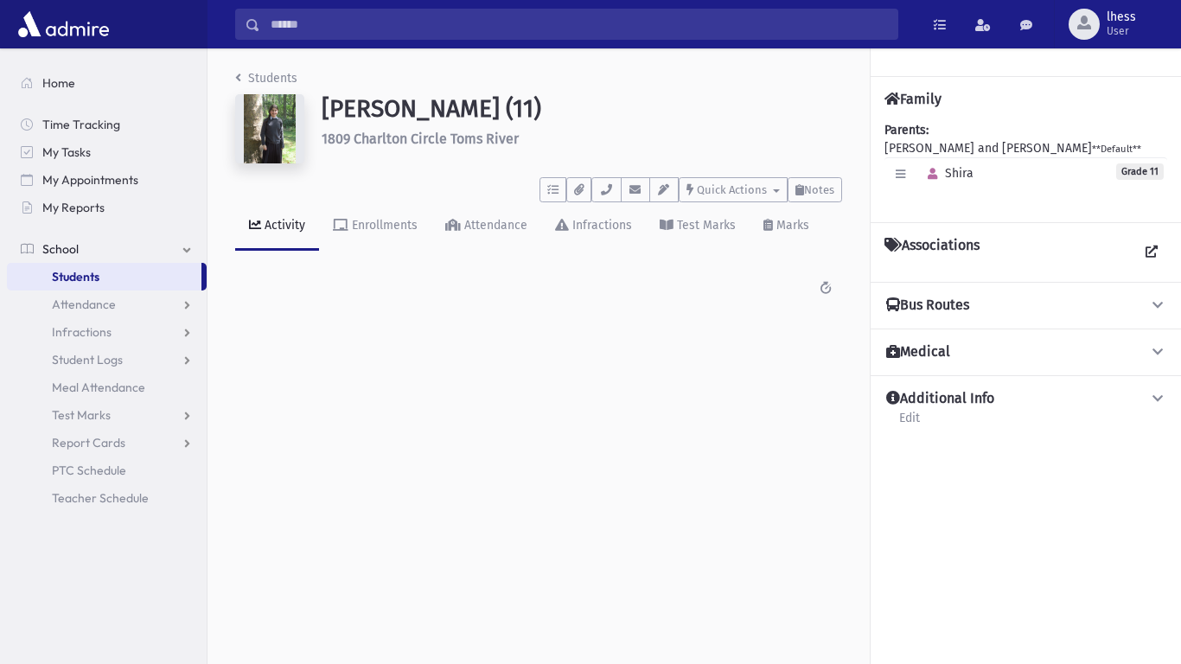
click at [605, 437] on div "Students Matyas, Shira (11) 1809 Charlton Circle Toms River ***** To Do's No op…" at bounding box center [695, 356] width 974 height 616
click at [901, 176] on icon "button" at bounding box center [901, 174] width 10 height 11
click at [1151, 249] on icon at bounding box center [1152, 252] width 12 height 12
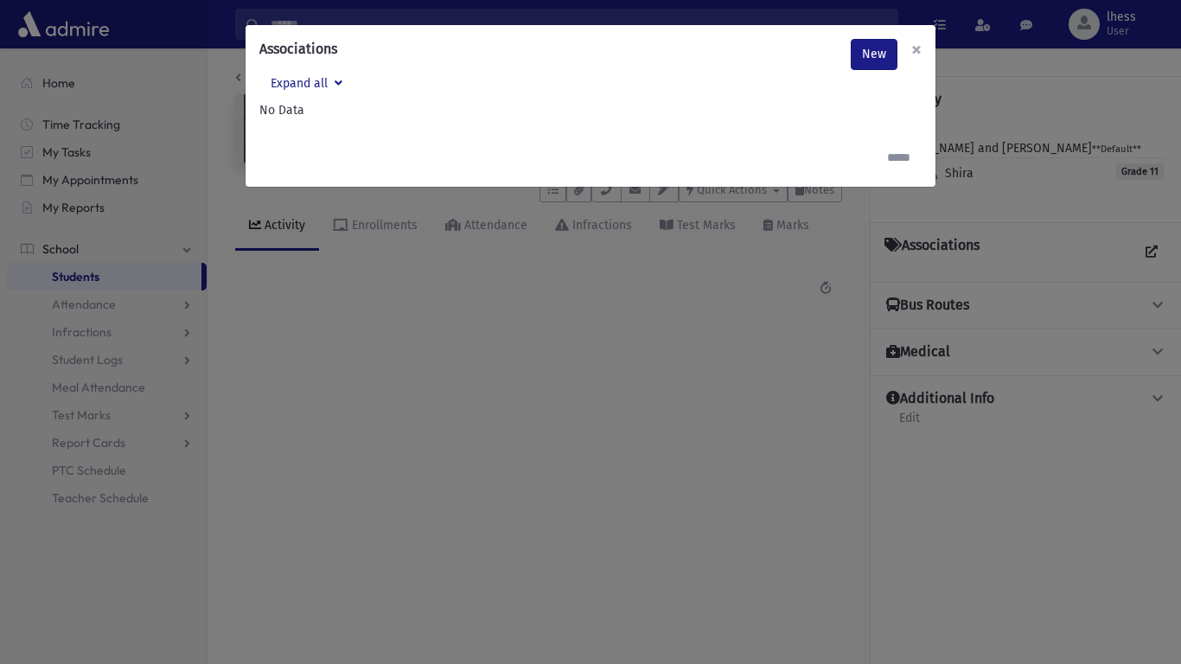
click at [912, 52] on span "×" at bounding box center [917, 49] width 10 height 24
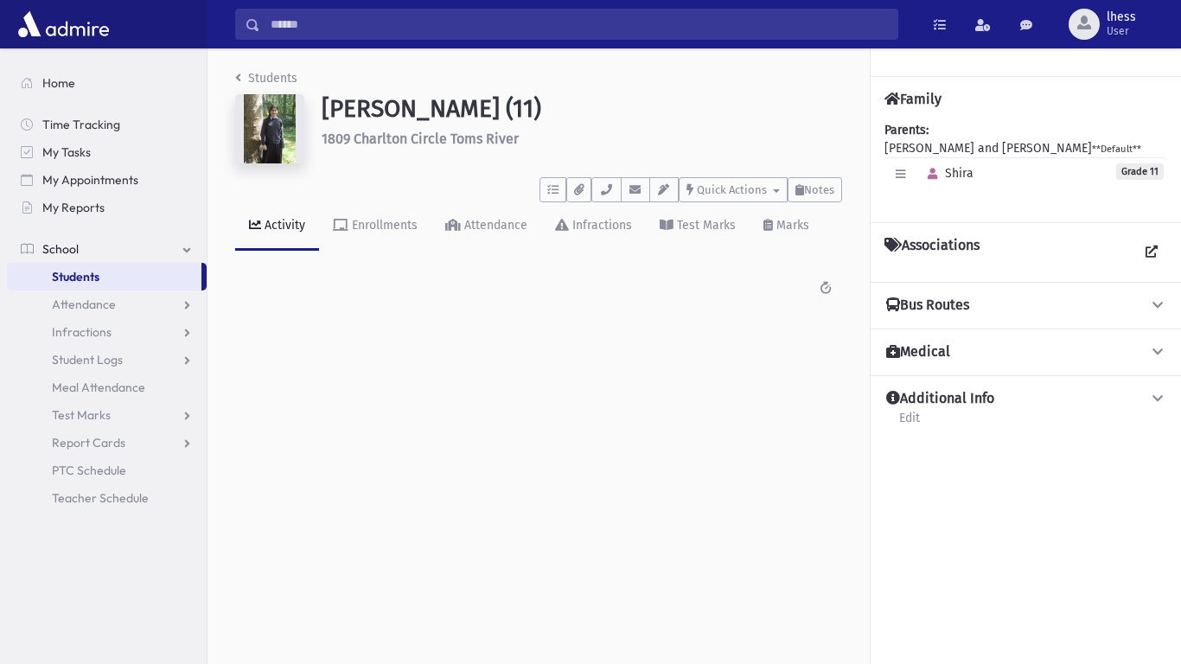
click at [577, 352] on div "Students Matyas, Shira (11) 1809 Charlton Circle Toms River ***** To Do's No op…" at bounding box center [695, 356] width 974 height 616
click at [42, 80] on span "Home" at bounding box center [58, 83] width 33 height 16
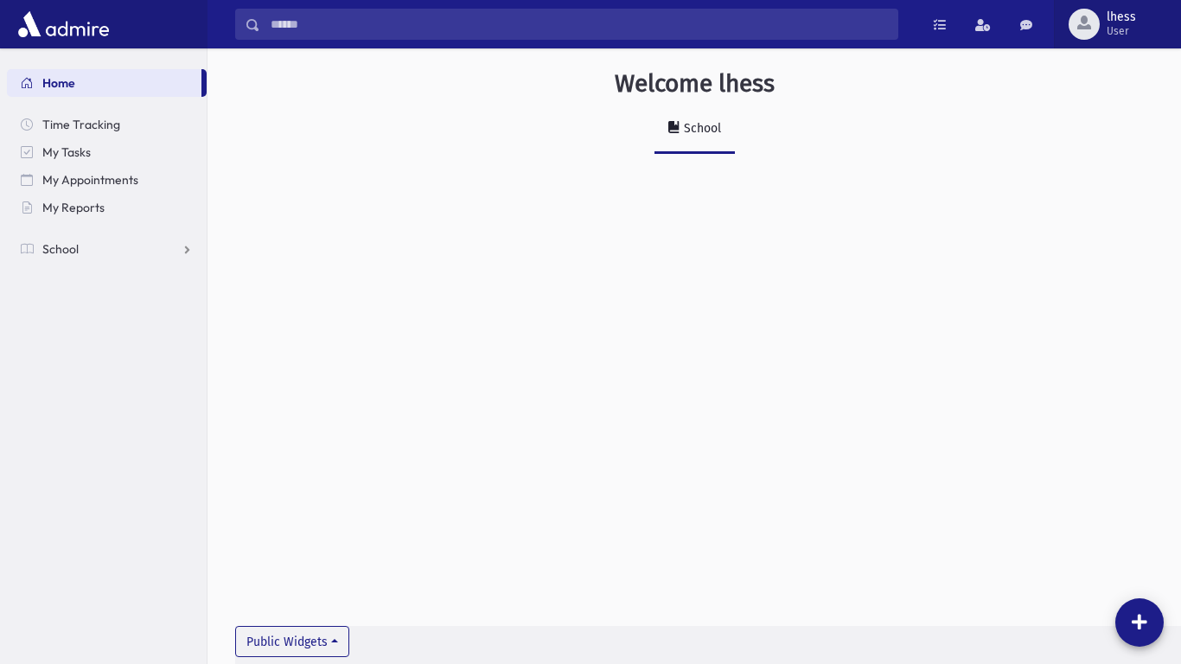
click at [1093, 35] on div "button" at bounding box center [1084, 24] width 31 height 31
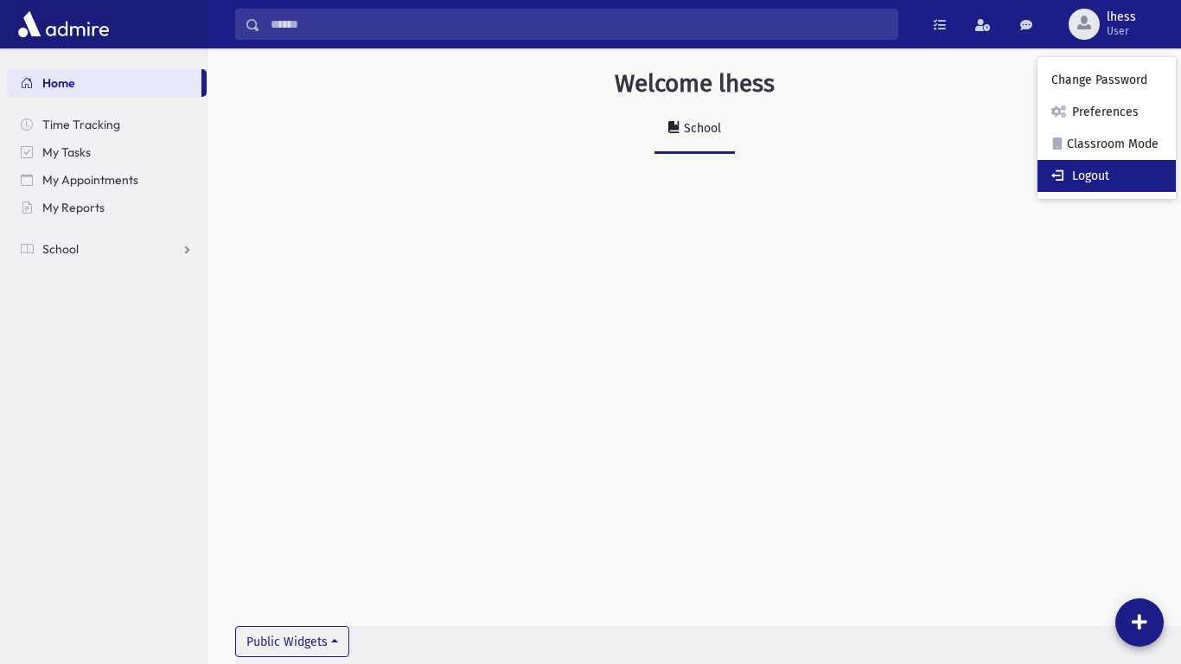
click at [1086, 165] on link "Logout" at bounding box center [1107, 176] width 138 height 32
